Goal: Transaction & Acquisition: Purchase product/service

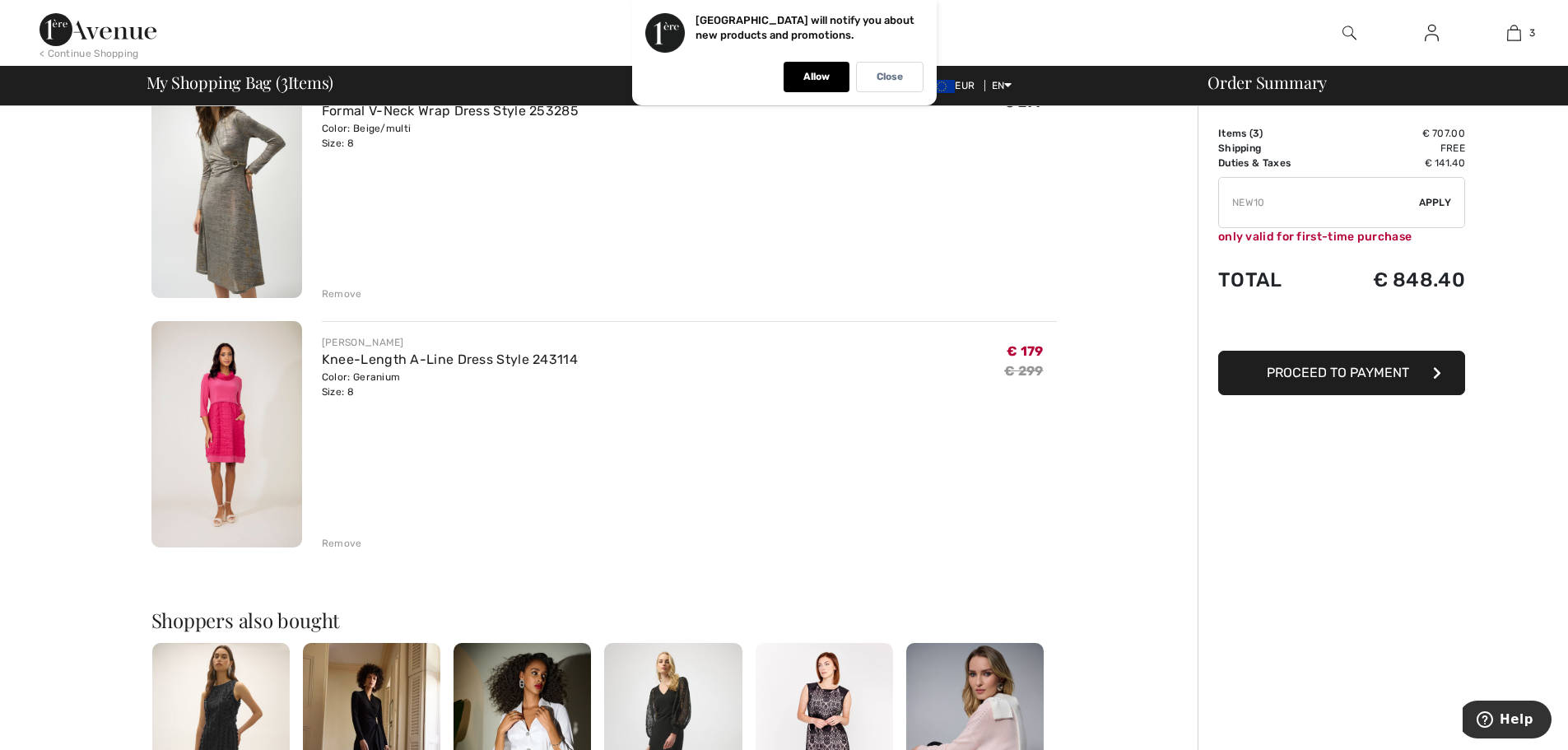
scroll to position [494, 0]
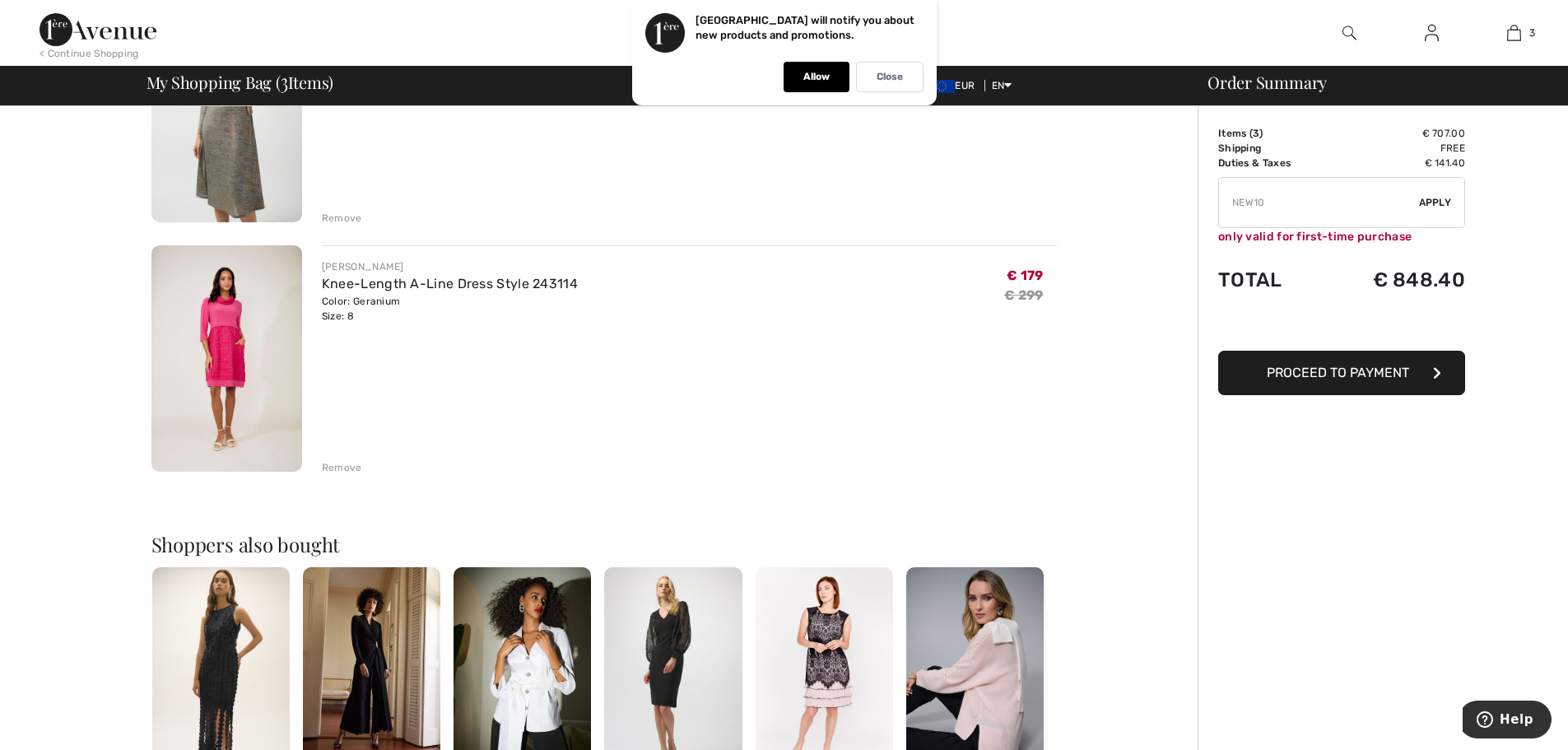
click at [351, 218] on div "Remove" at bounding box center [342, 217] width 41 height 15
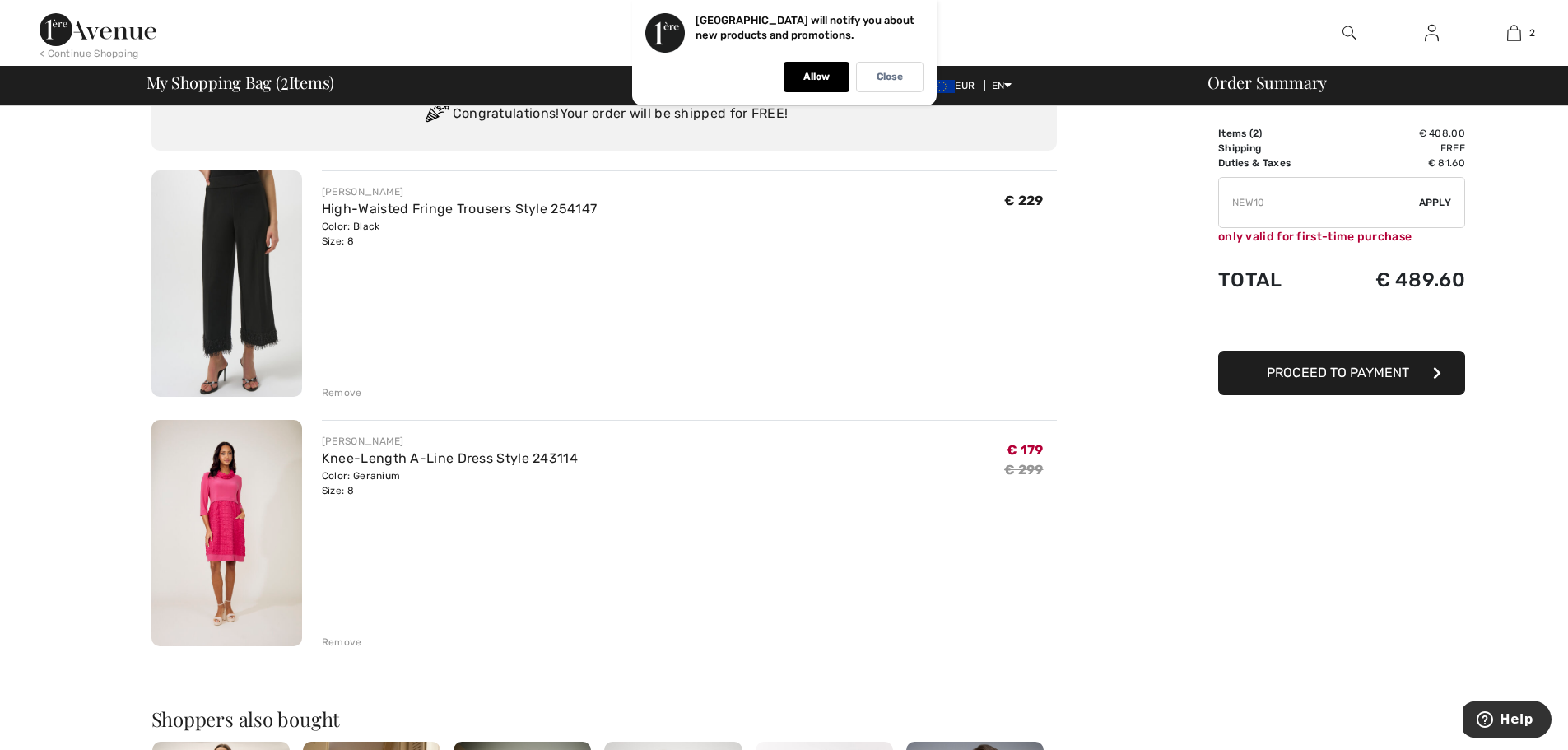
scroll to position [0, 0]
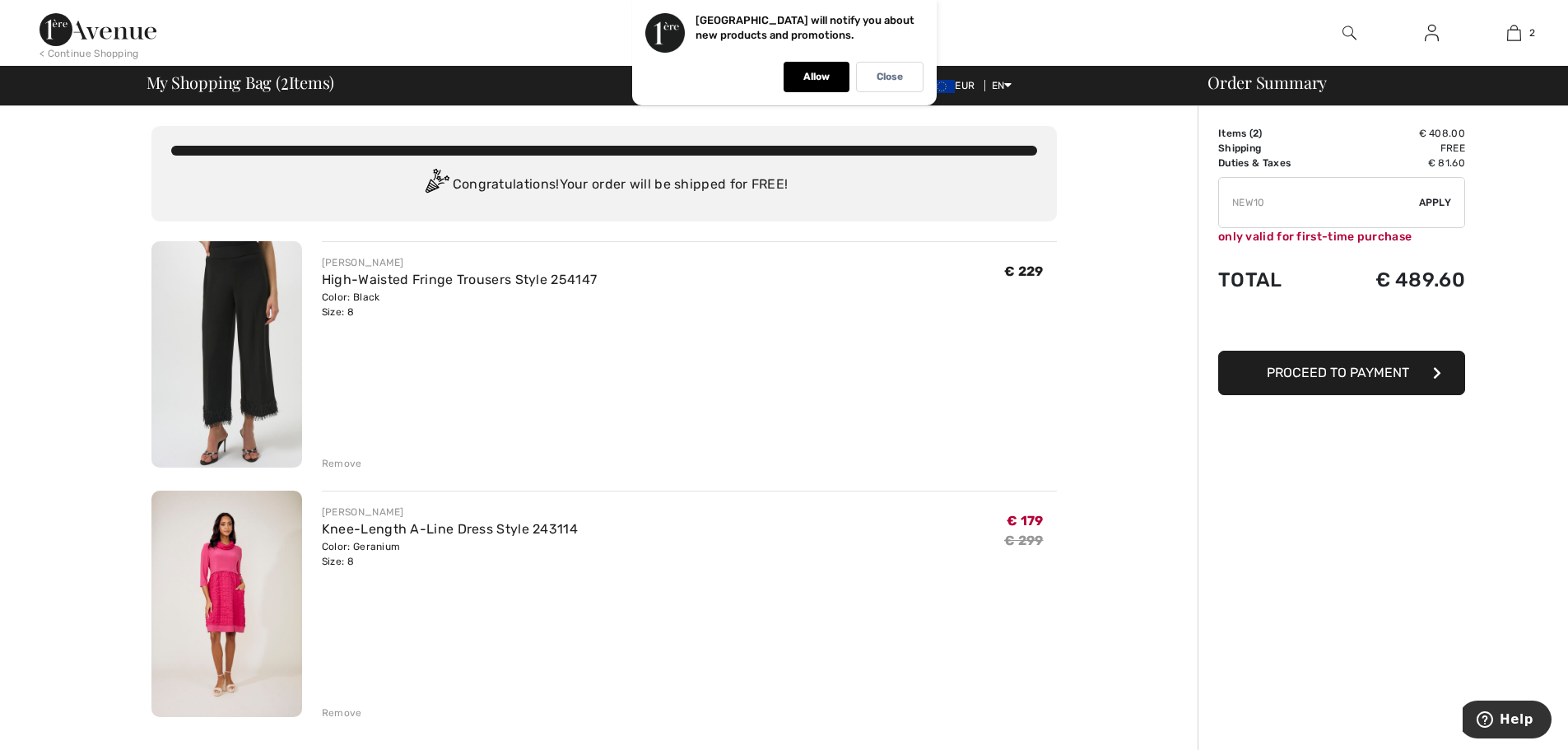
click at [352, 461] on div "Remove" at bounding box center [342, 463] width 41 height 15
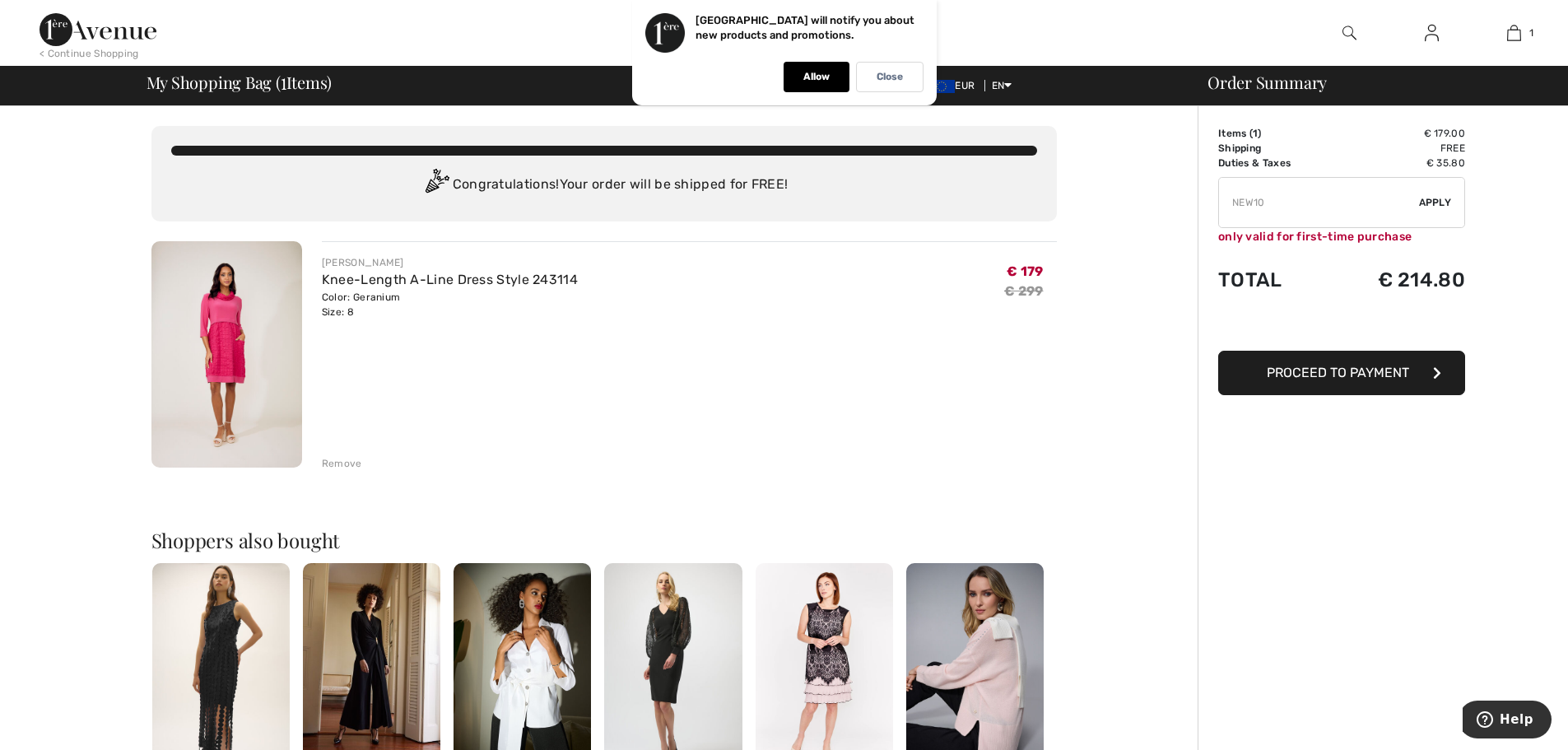
click at [1345, 210] on input "TEXT" at bounding box center [1319, 203] width 200 height 49
type input "N"
type input "EXTRA20"
click at [1434, 198] on span "Apply" at bounding box center [1436, 202] width 33 height 15
click at [862, 71] on div "Close" at bounding box center [891, 77] width 68 height 30
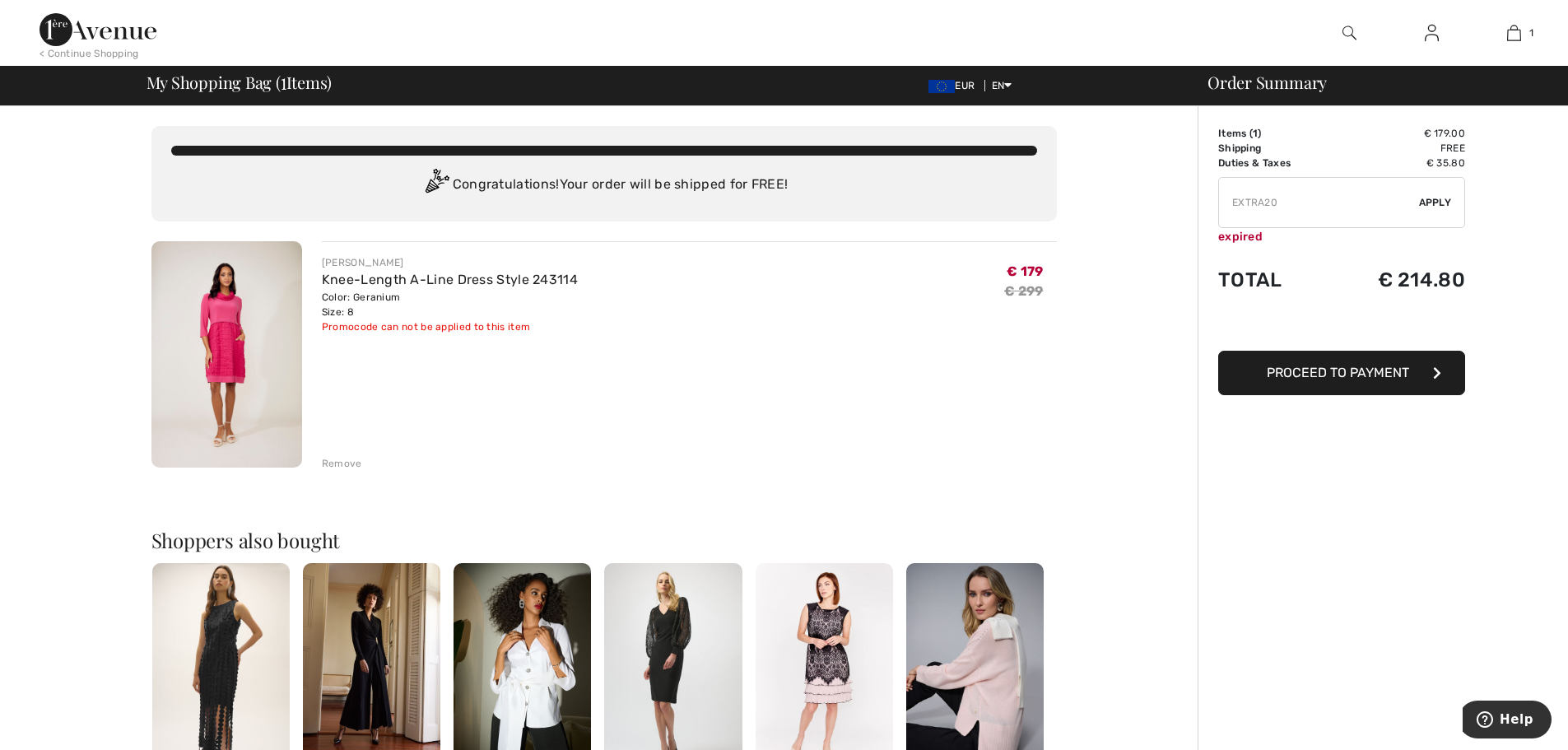
click at [197, 314] on img at bounding box center [226, 355] width 150 height 227
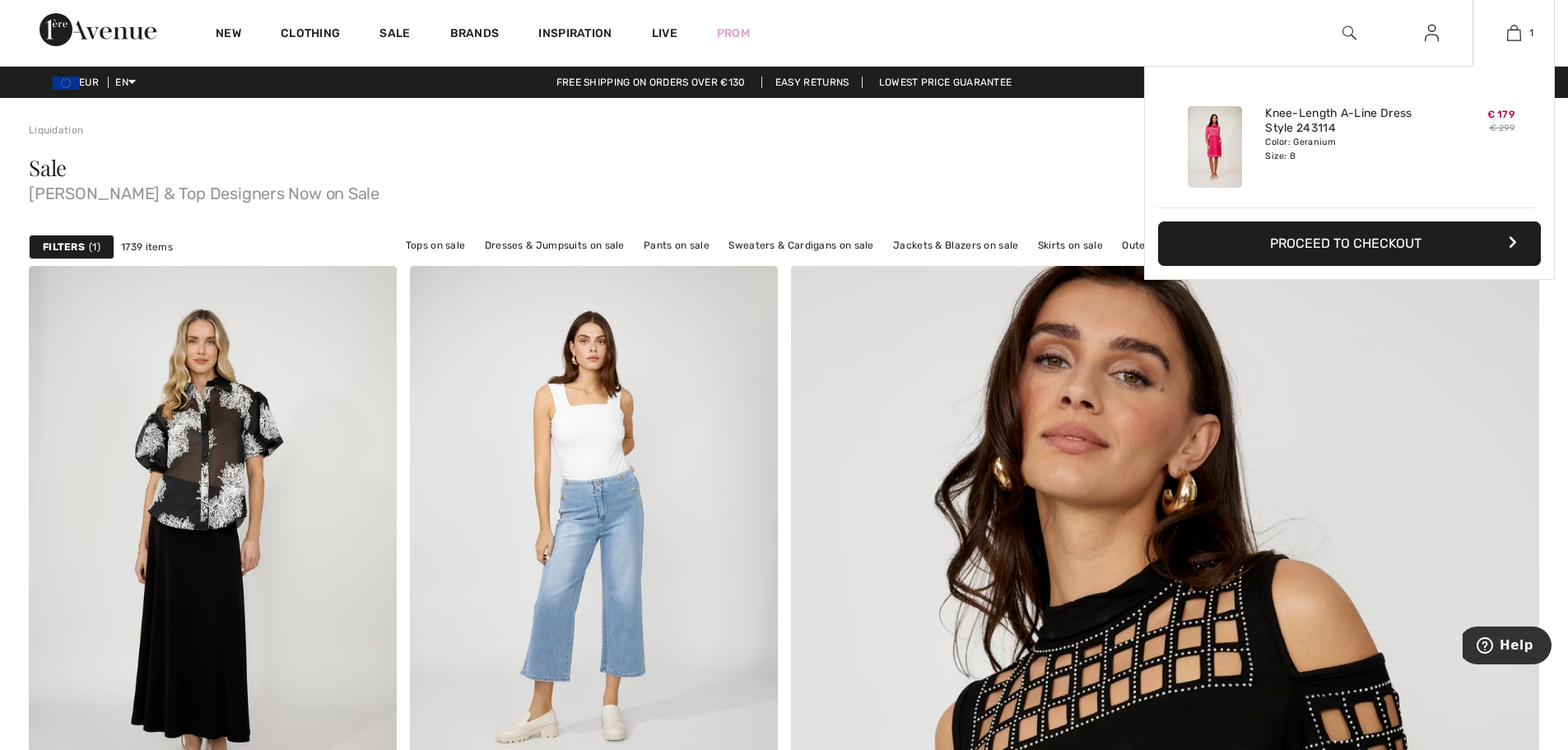
click at [1324, 248] on button "Proceed to Checkout" at bounding box center [1349, 244] width 383 height 45
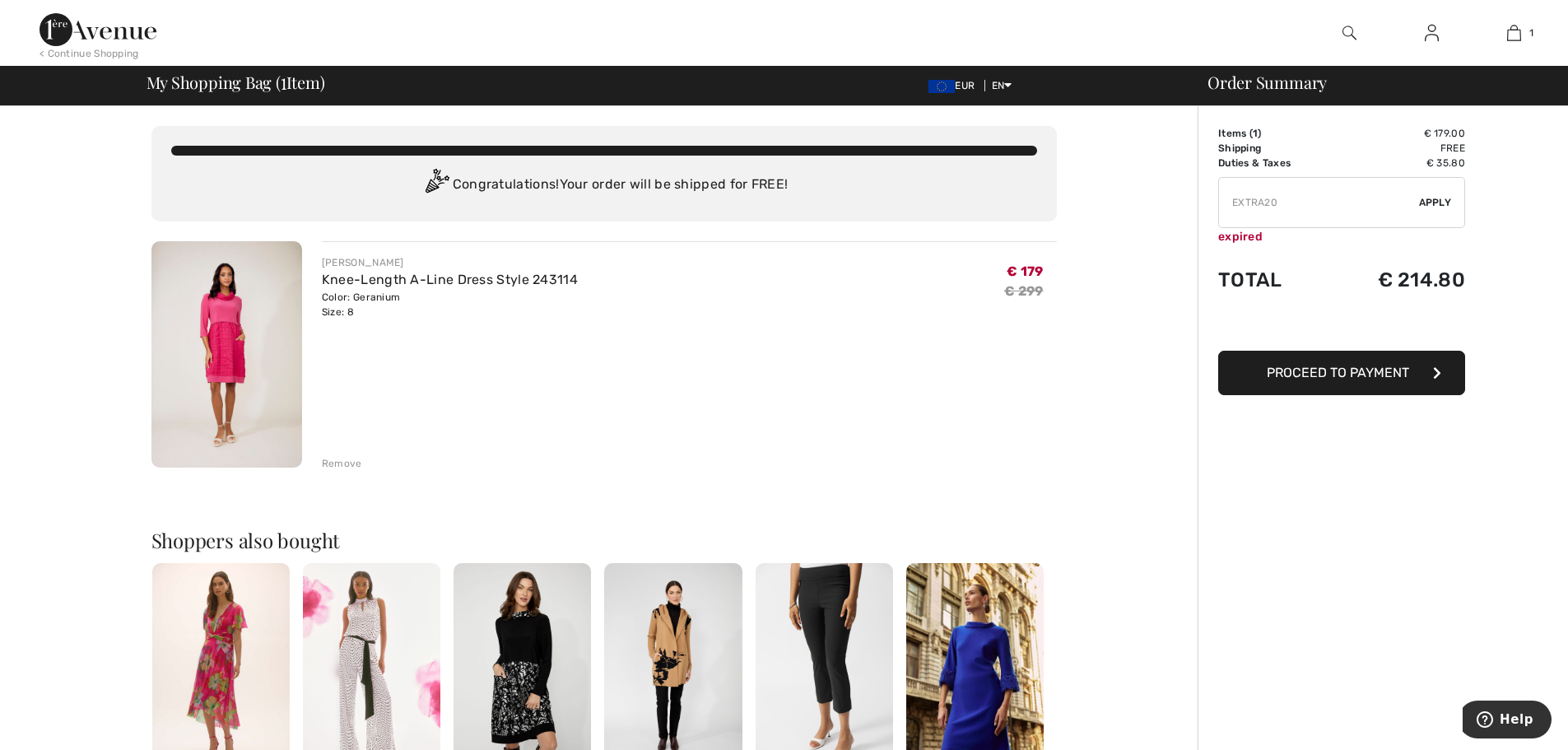
click at [1442, 211] on div "✔ Apply Remove" at bounding box center [1341, 203] width 247 height 51
click at [1440, 203] on span "Apply" at bounding box center [1436, 202] width 33 height 15
click at [266, 362] on img at bounding box center [226, 355] width 150 height 227
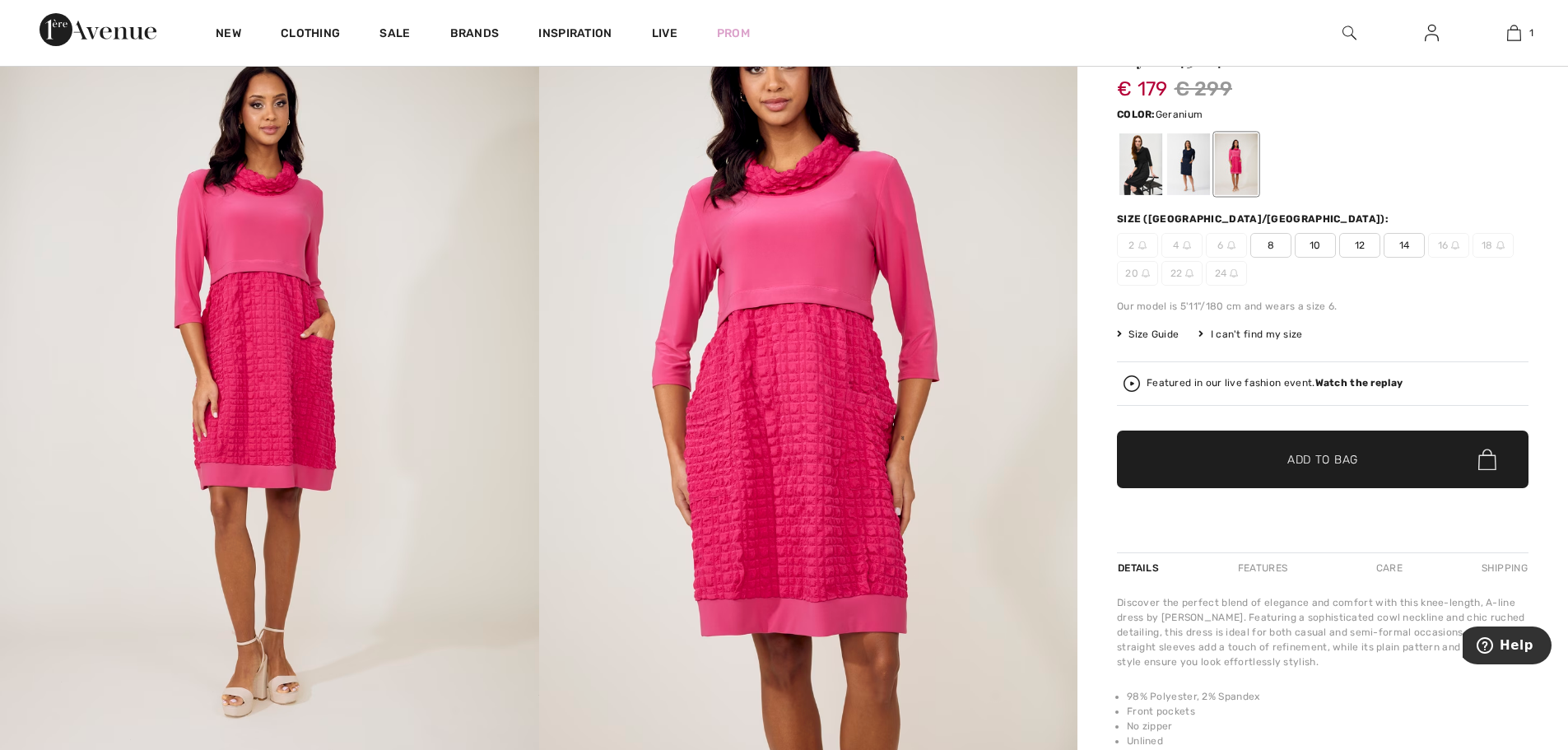
scroll to position [82, 0]
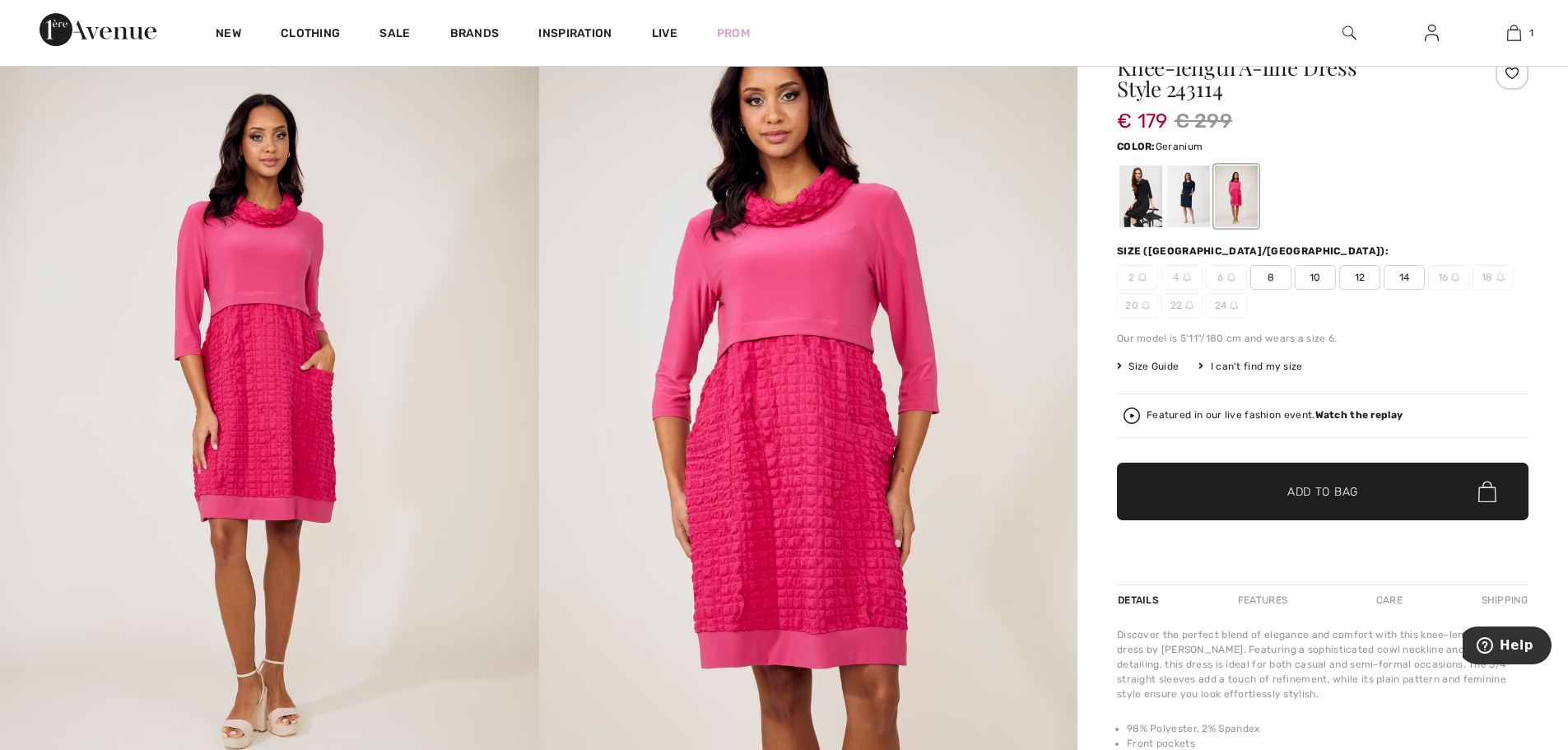
click at [898, 407] on img at bounding box center [808, 420] width 539 height 808
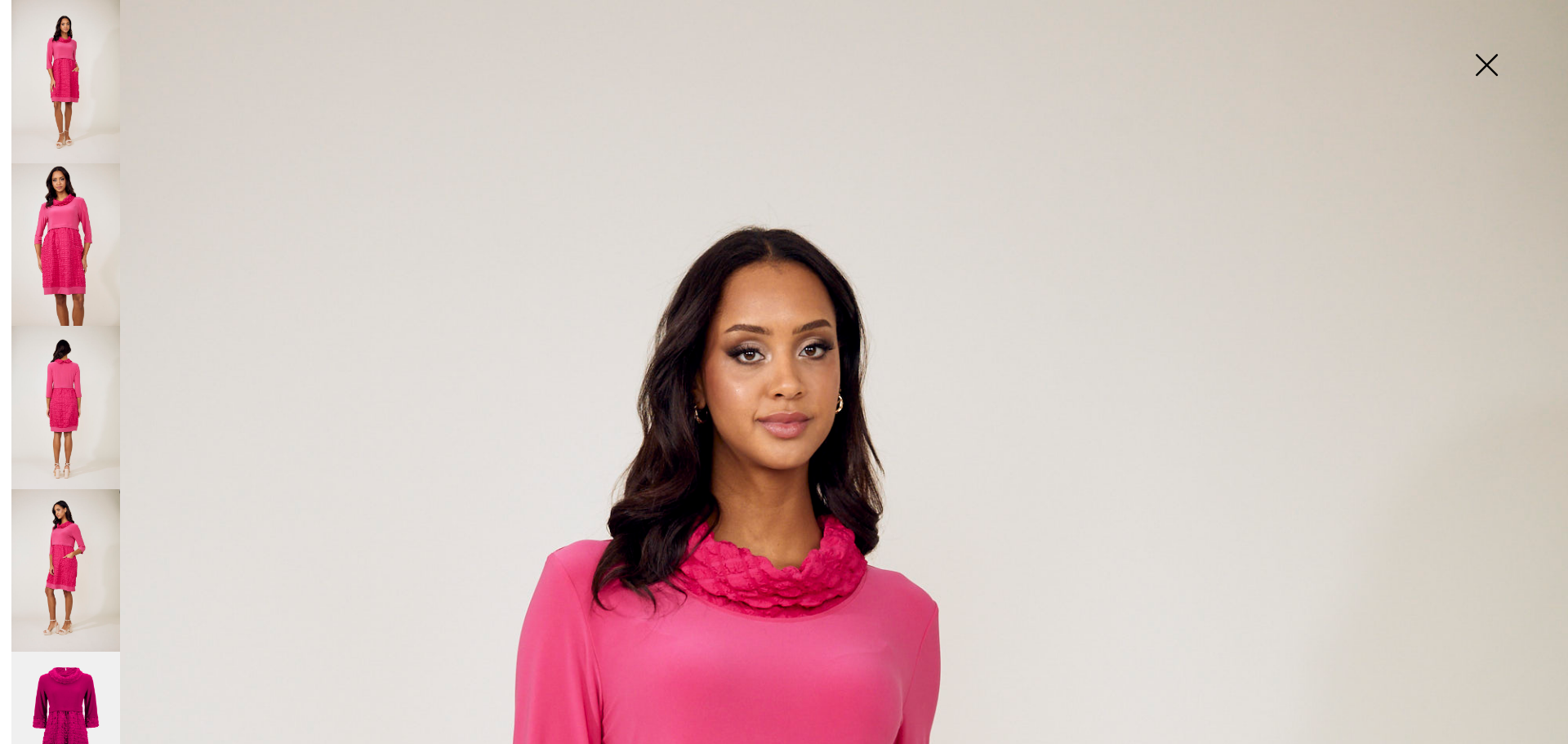
click at [1496, 66] on img at bounding box center [1486, 66] width 82 height 85
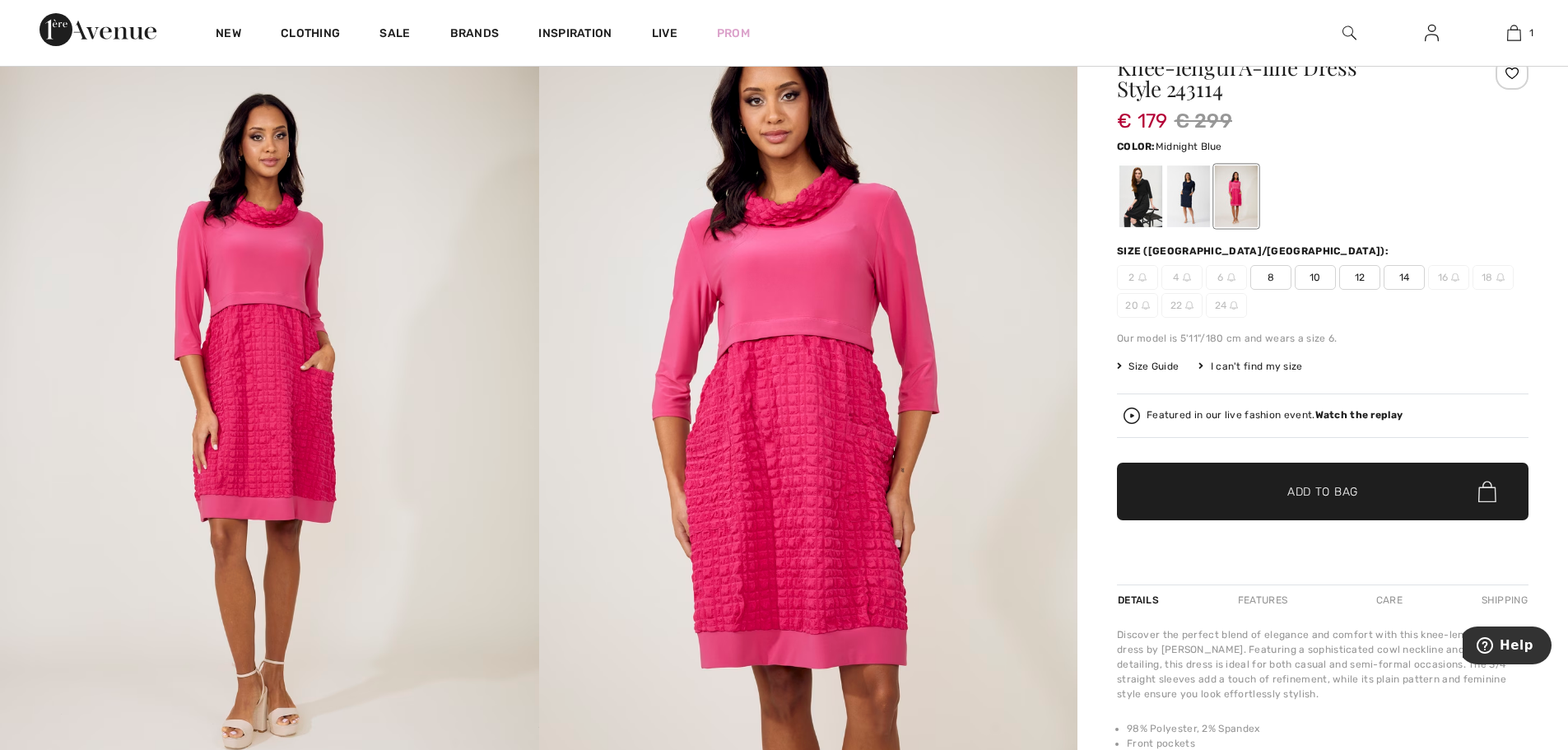
click at [1185, 194] on div at bounding box center [1189, 197] width 43 height 62
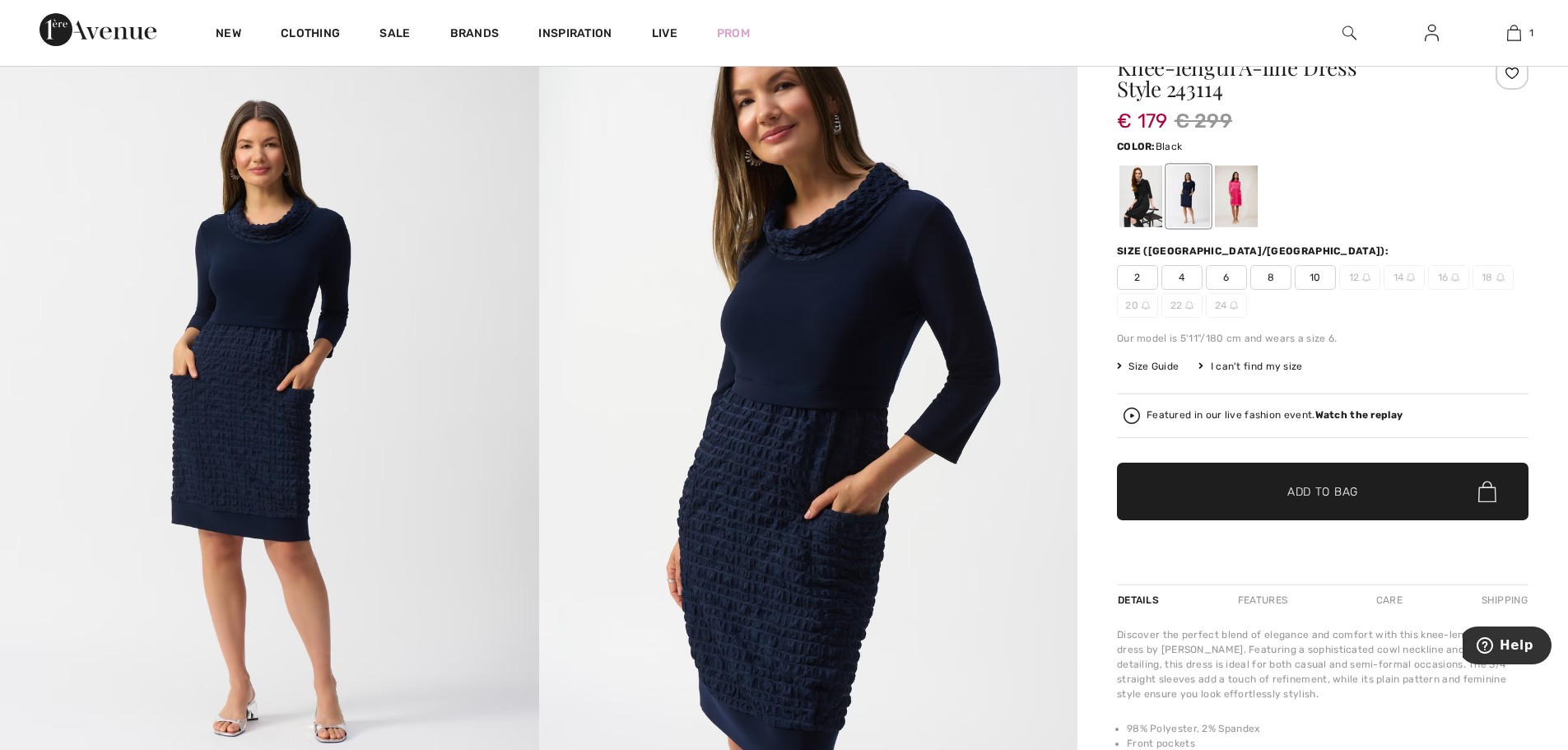
click at [1141, 200] on div at bounding box center [1141, 197] width 43 height 62
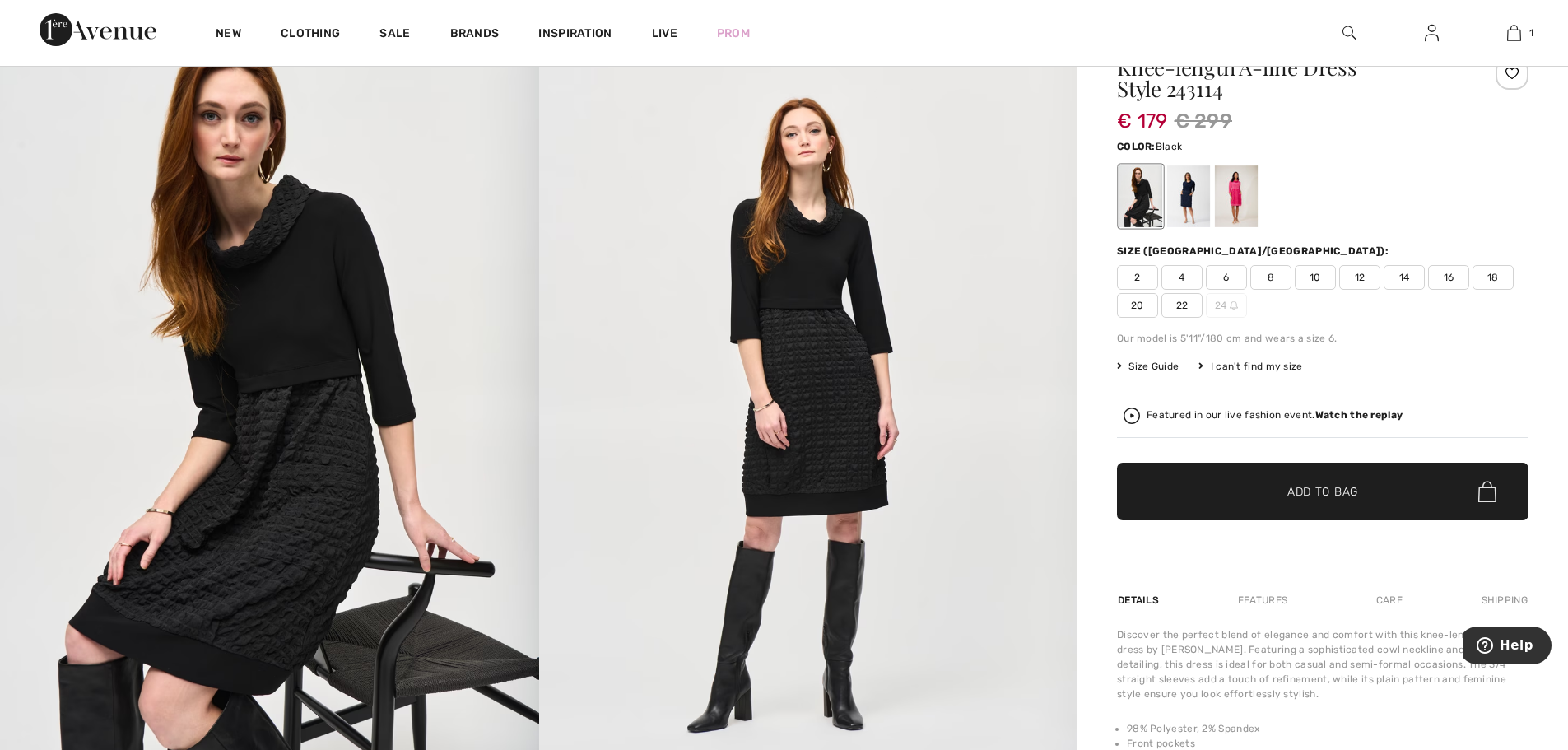
scroll to position [0, 0]
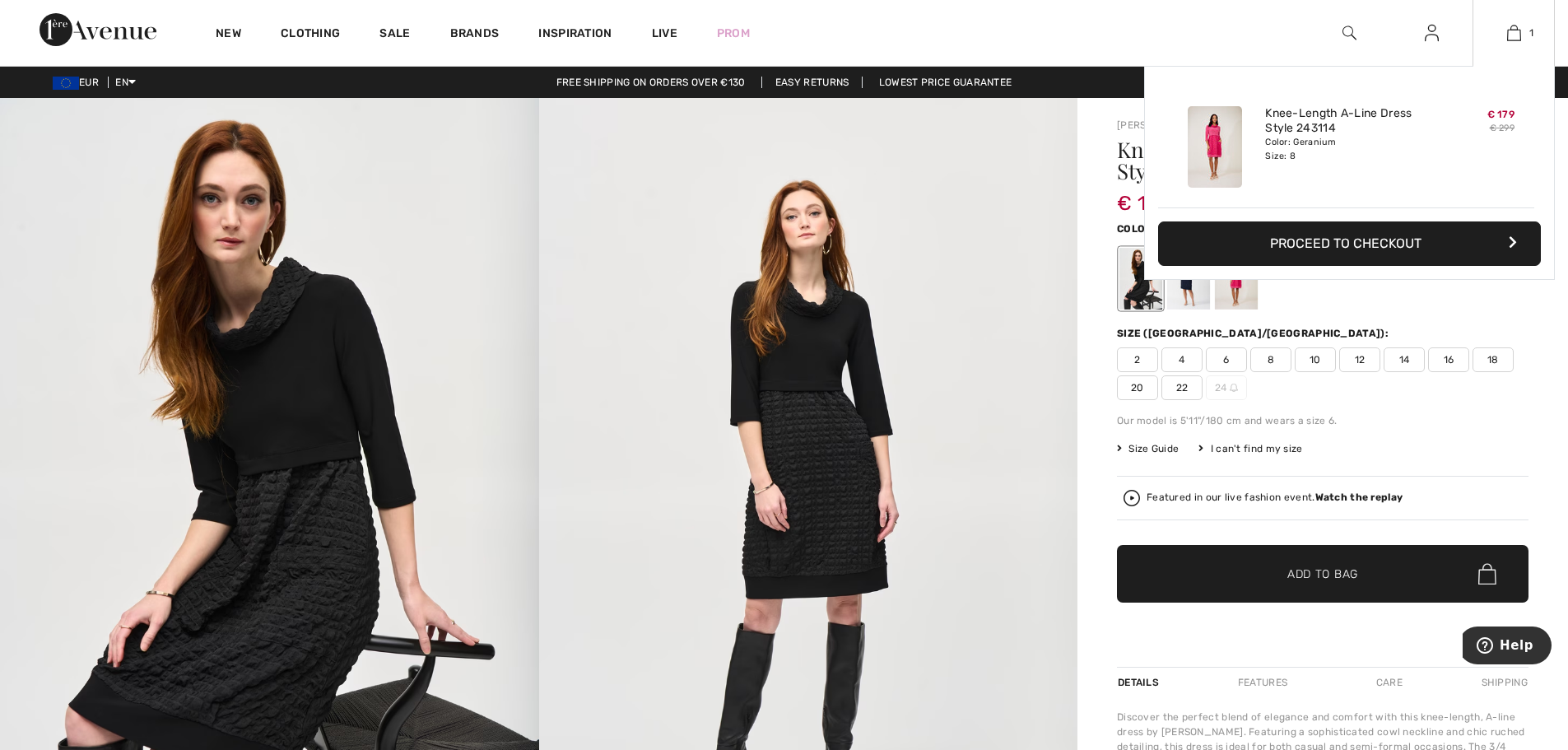
click at [1388, 240] on button "Proceed to Checkout" at bounding box center [1349, 244] width 383 height 45
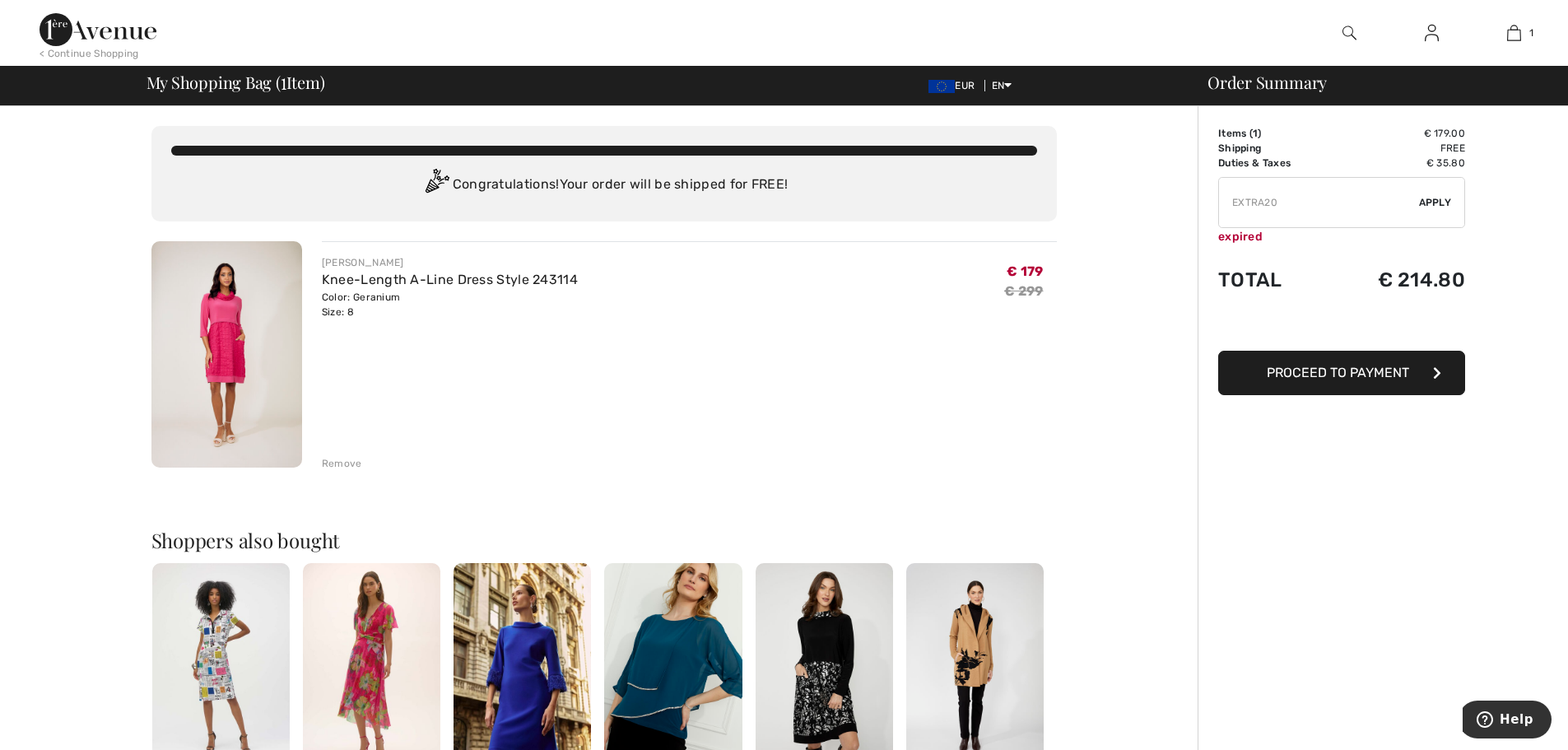
click at [195, 342] on img at bounding box center [226, 355] width 150 height 227
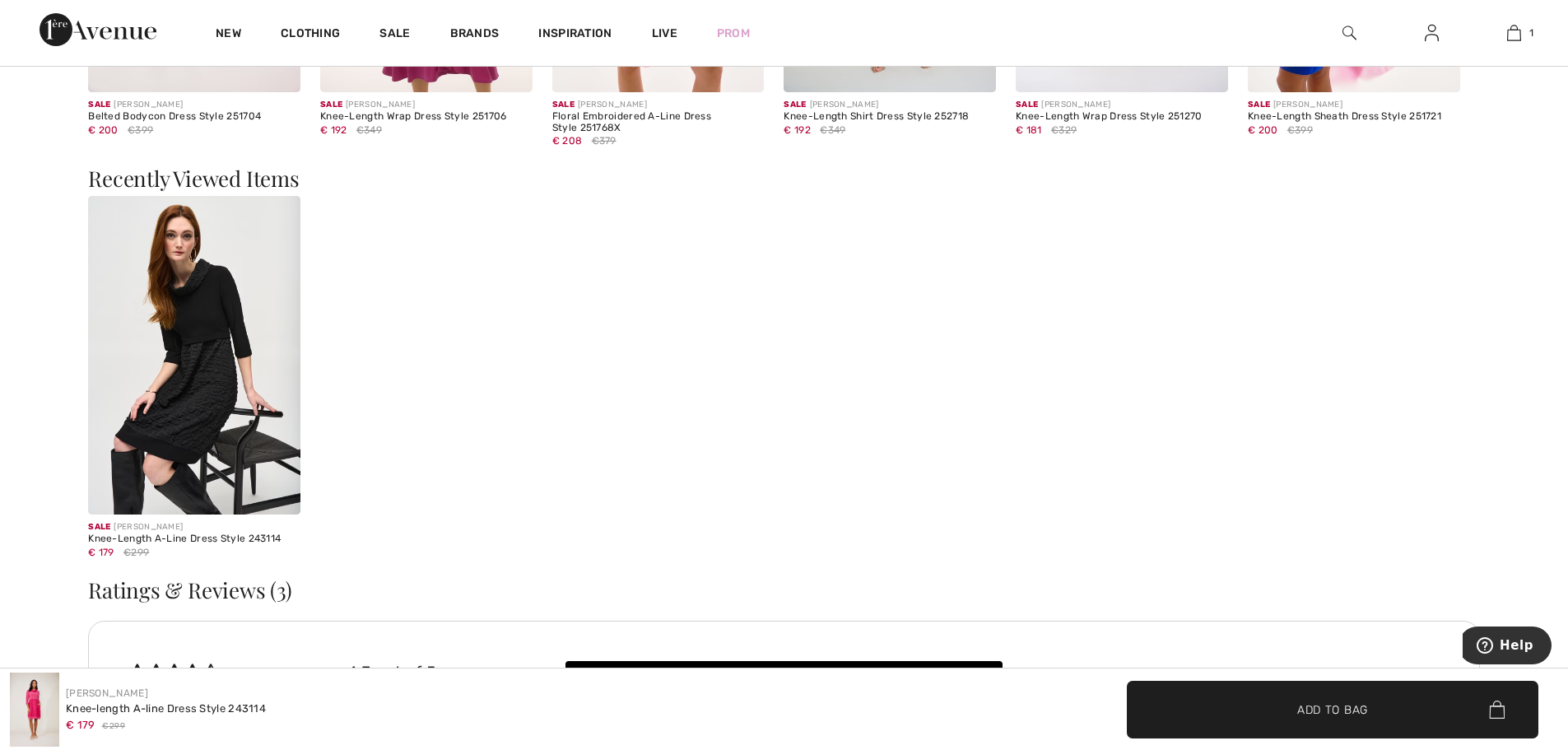
scroll to position [2717, 0]
